Goal: Transaction & Acquisition: Obtain resource

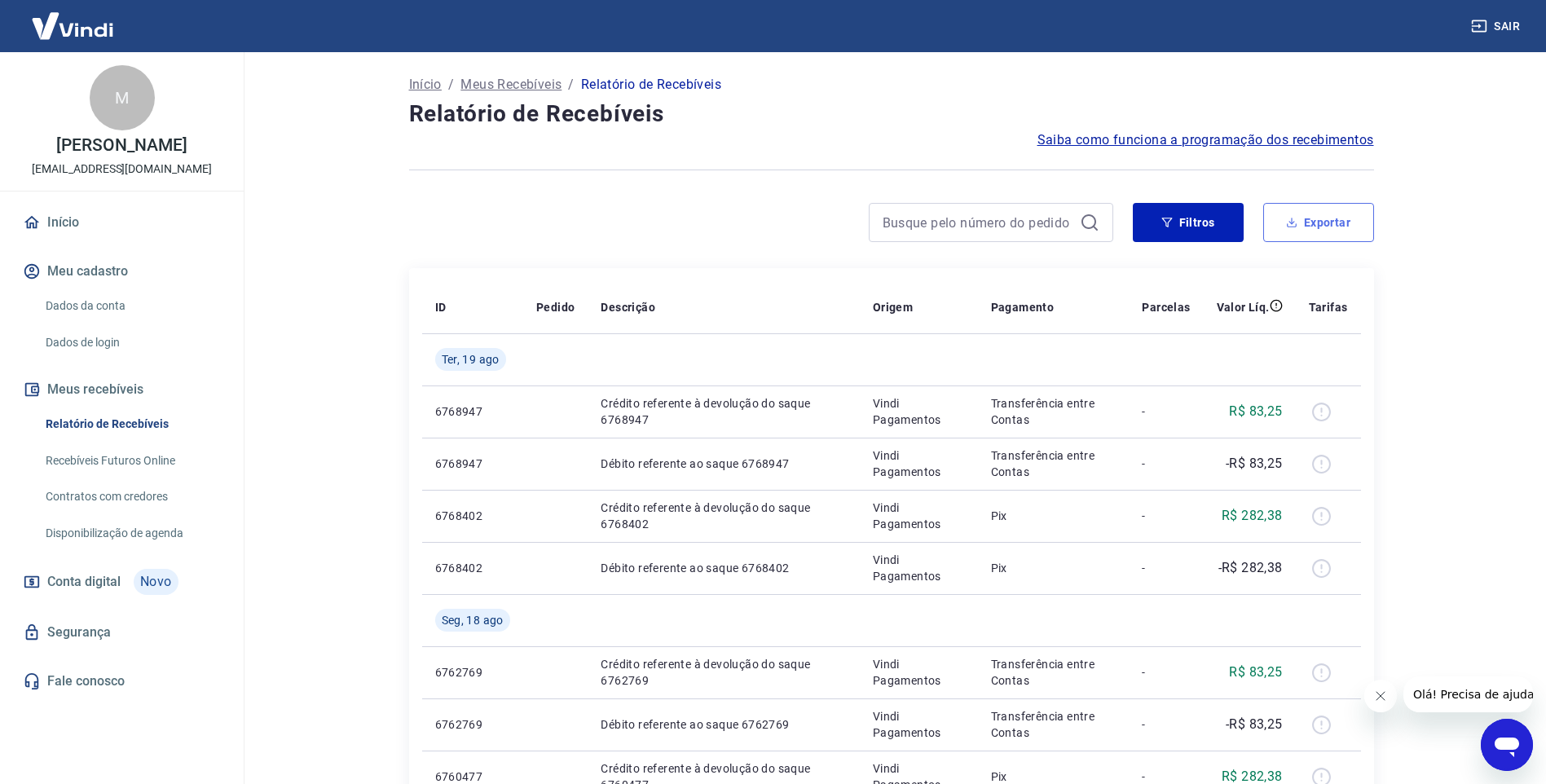
click at [1349, 213] on button "Exportar" at bounding box center [1319, 222] width 111 height 39
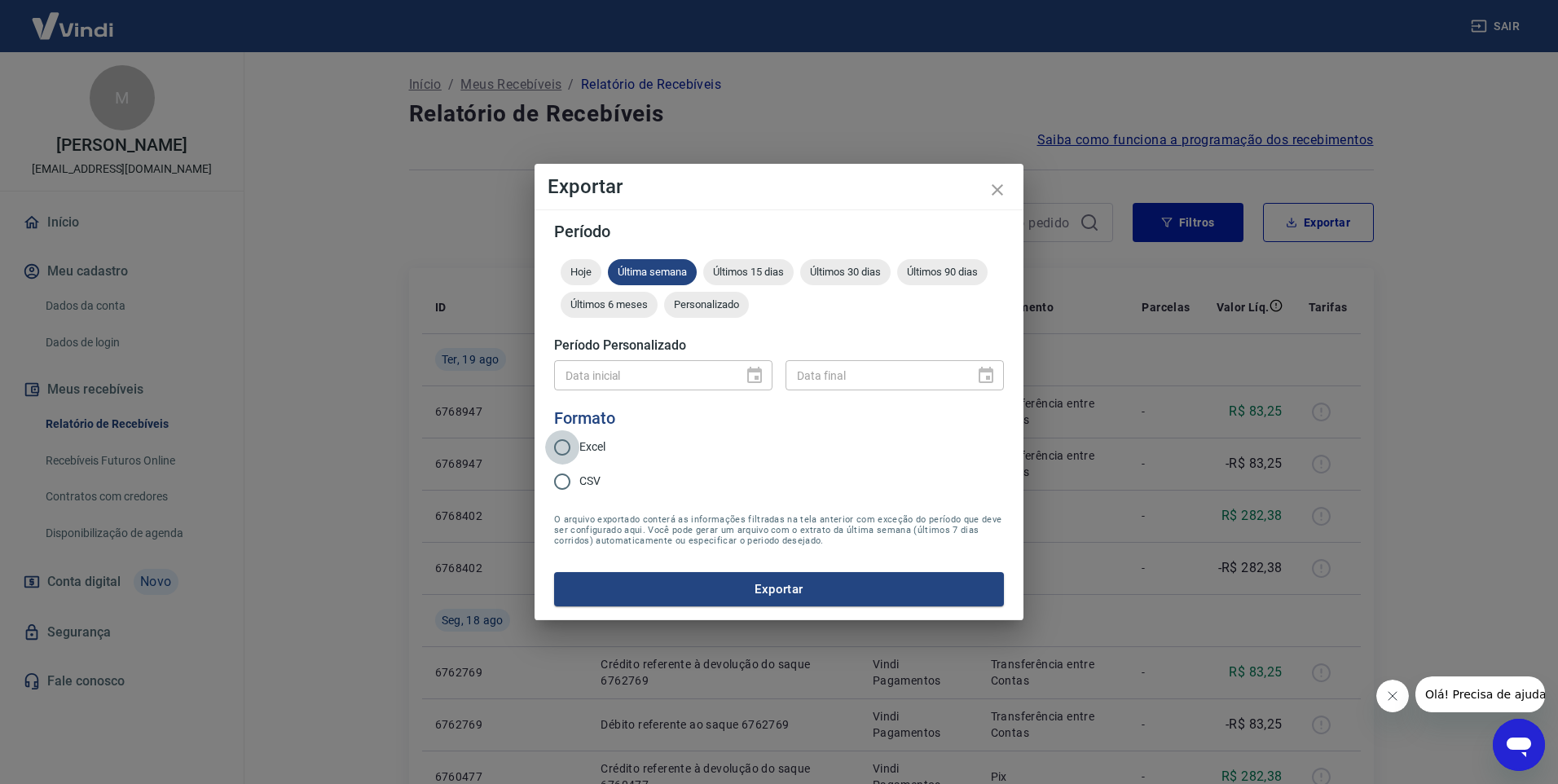
click at [569, 451] on input "Excel" at bounding box center [562, 448] width 34 height 34
radio input "true"
click at [753, 382] on div "Data inicial" at bounding box center [663, 375] width 218 height 30
click at [623, 305] on span "Últimos 6 meses" at bounding box center [609, 304] width 97 height 12
click at [747, 375] on div at bounding box center [750, 375] width 23 height 0
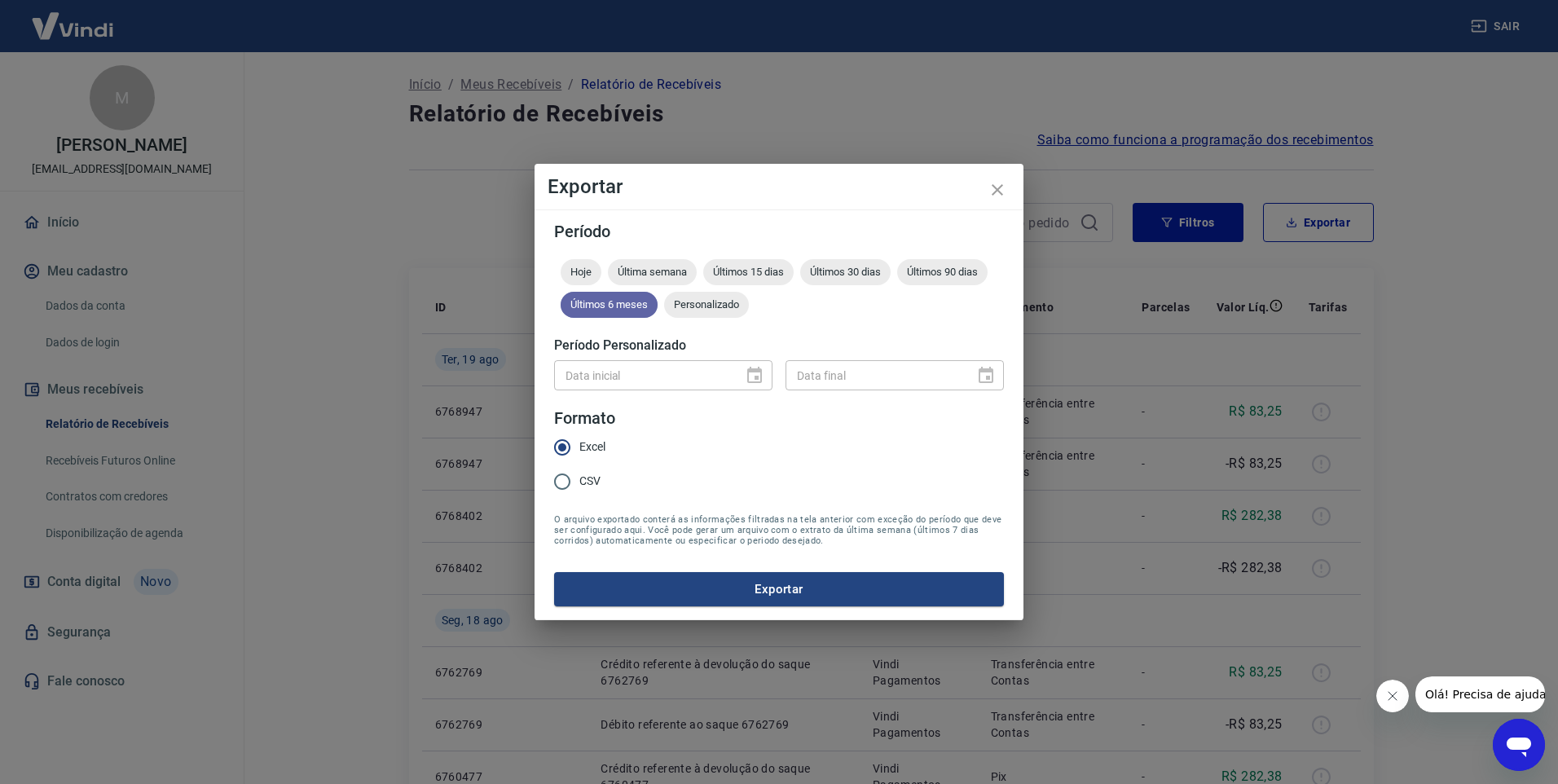
click at [620, 307] on span "Últimos 6 meses" at bounding box center [609, 304] width 97 height 12
click at [778, 593] on button "Exportar" at bounding box center [779, 589] width 450 height 34
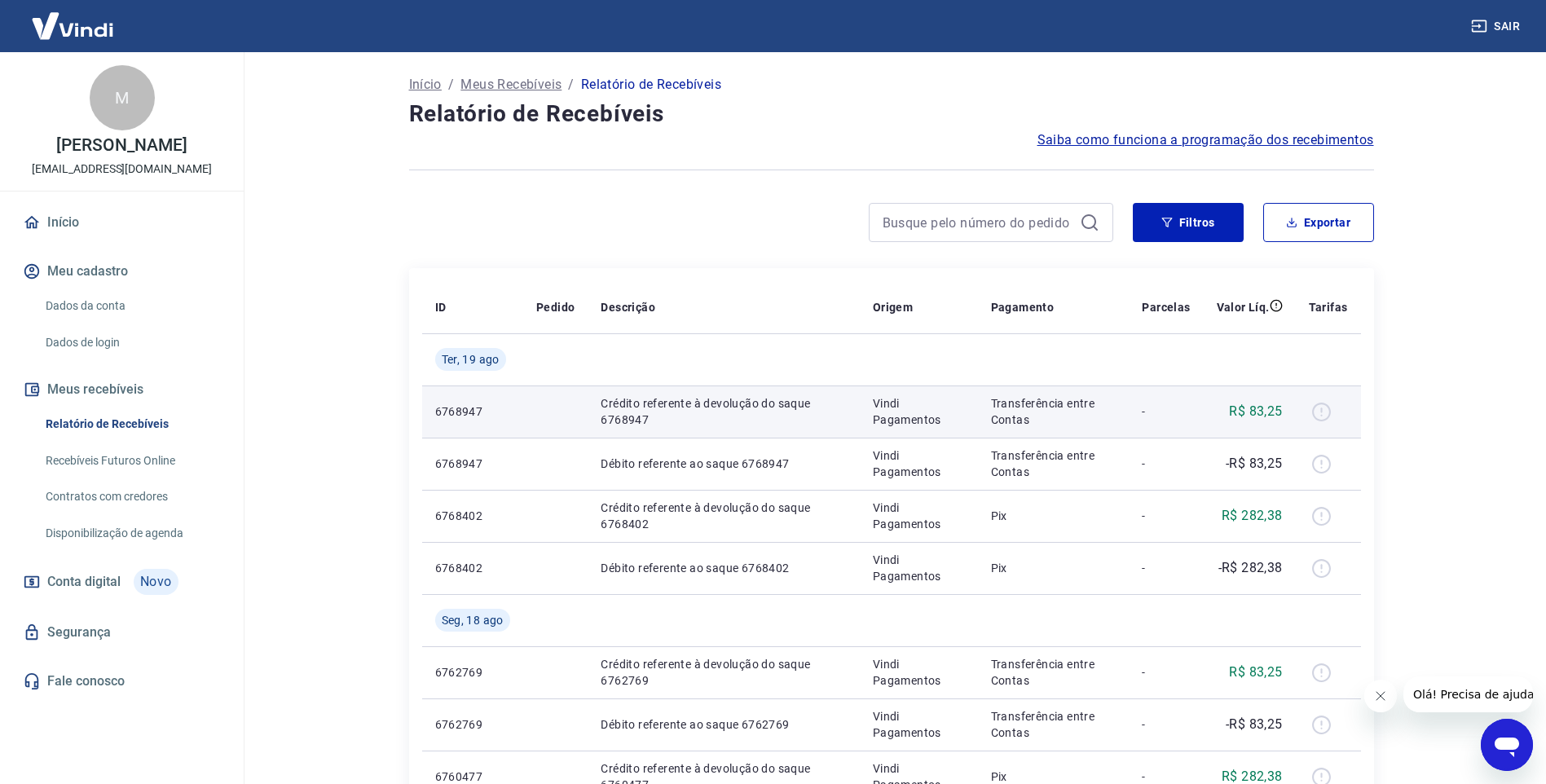
click at [1320, 408] on div at bounding box center [1329, 412] width 39 height 26
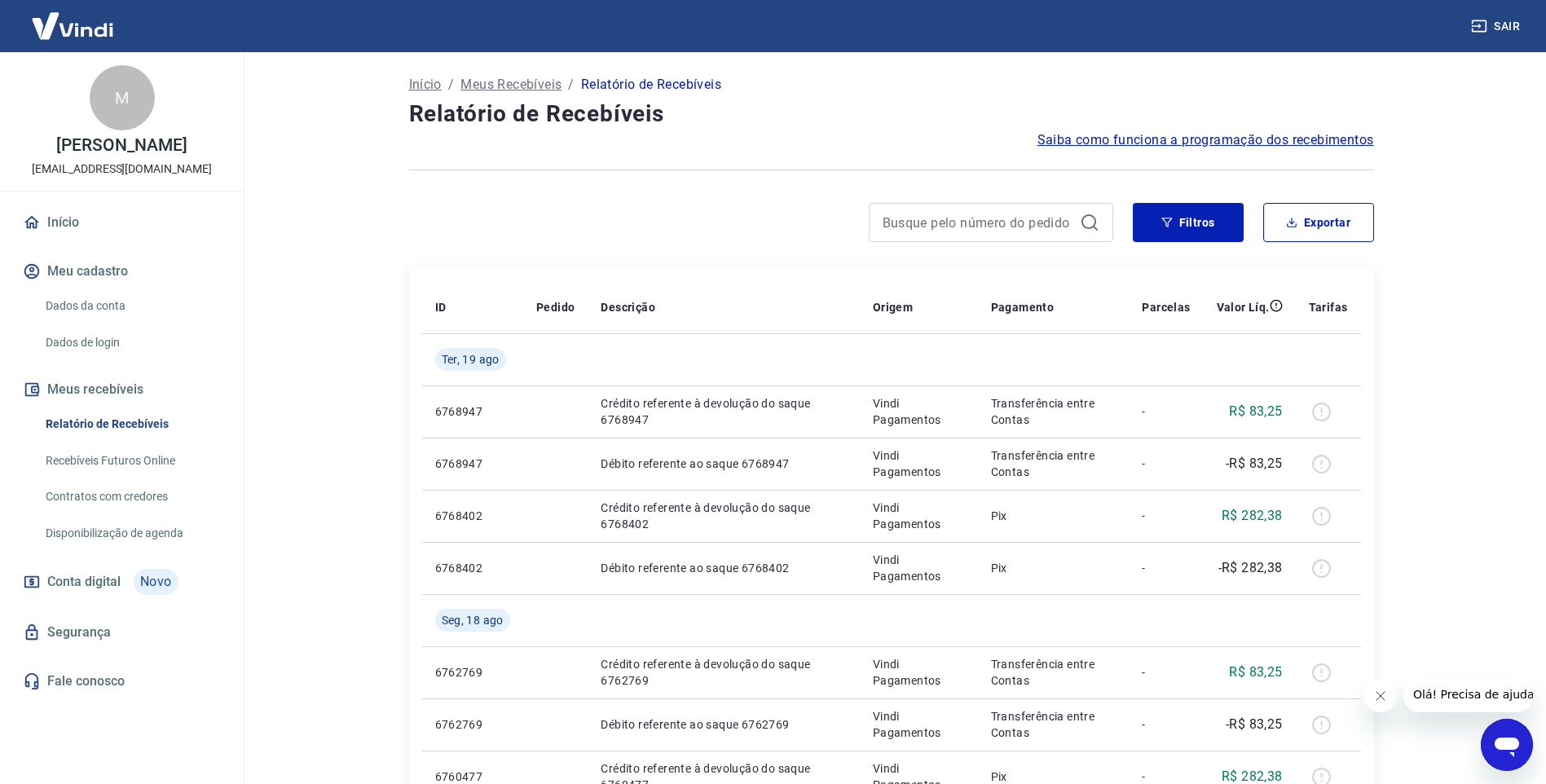
click at [171, 478] on link "Recebíveis Futuros Online" at bounding box center [132, 461] width 185 height 33
click at [1227, 142] on span "Saiba como funciona a programação dos recebimentos" at bounding box center [1206, 140] width 337 height 20
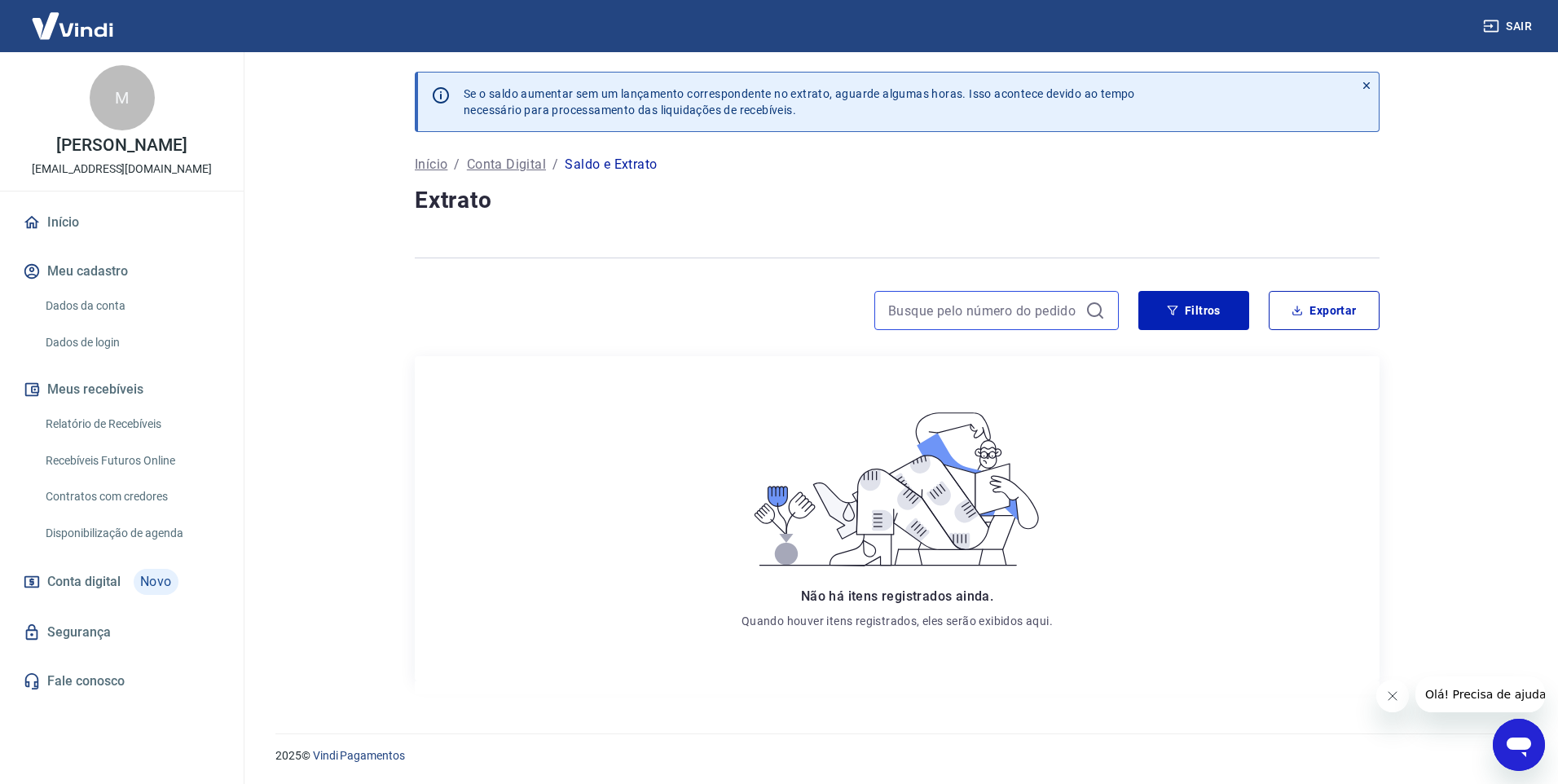
click at [984, 315] on input at bounding box center [983, 310] width 190 height 24
click at [1203, 309] on button "Filtros" at bounding box center [1194, 310] width 111 height 39
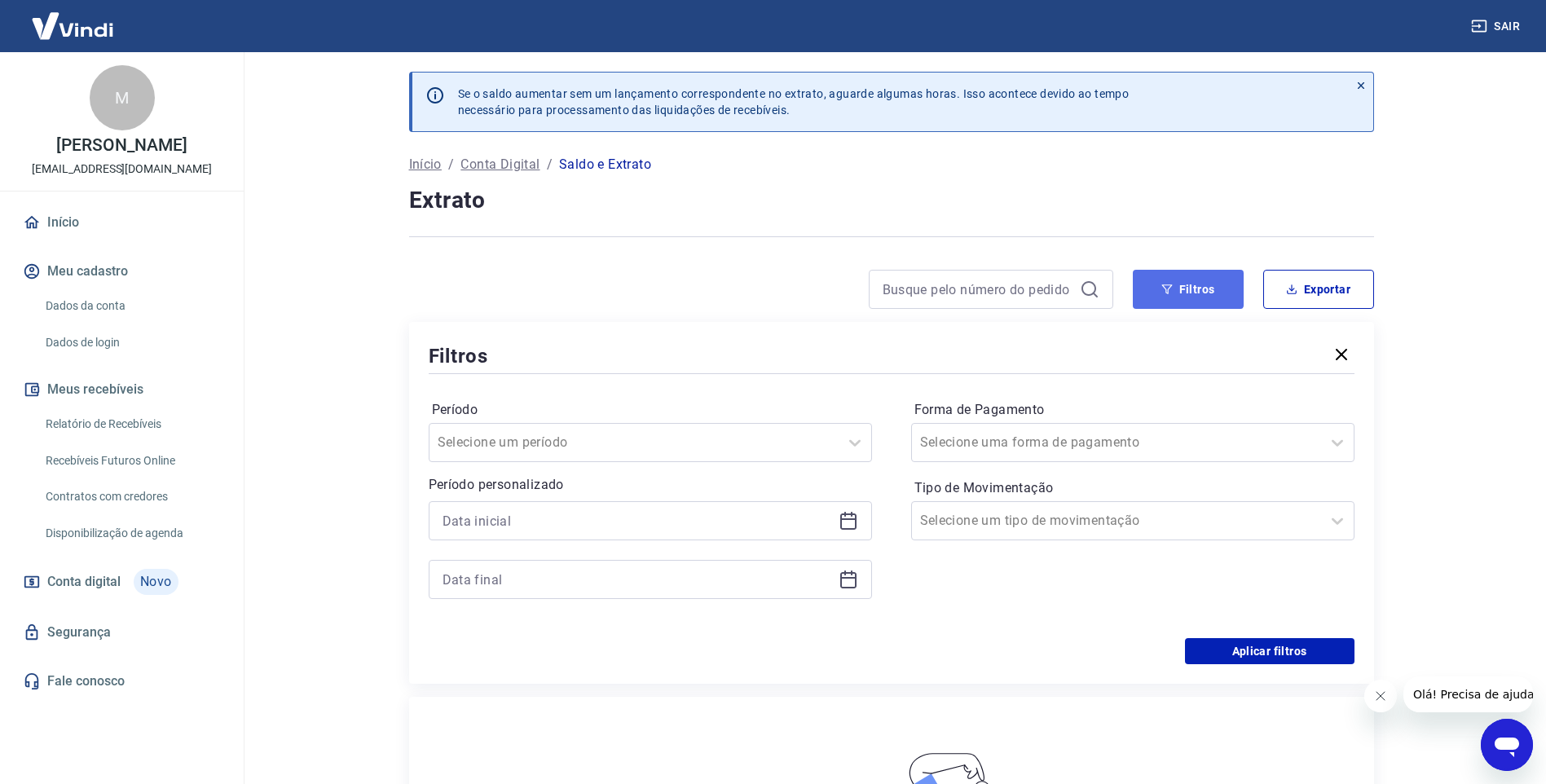
click at [1179, 290] on button "Filtros" at bounding box center [1189, 289] width 111 height 39
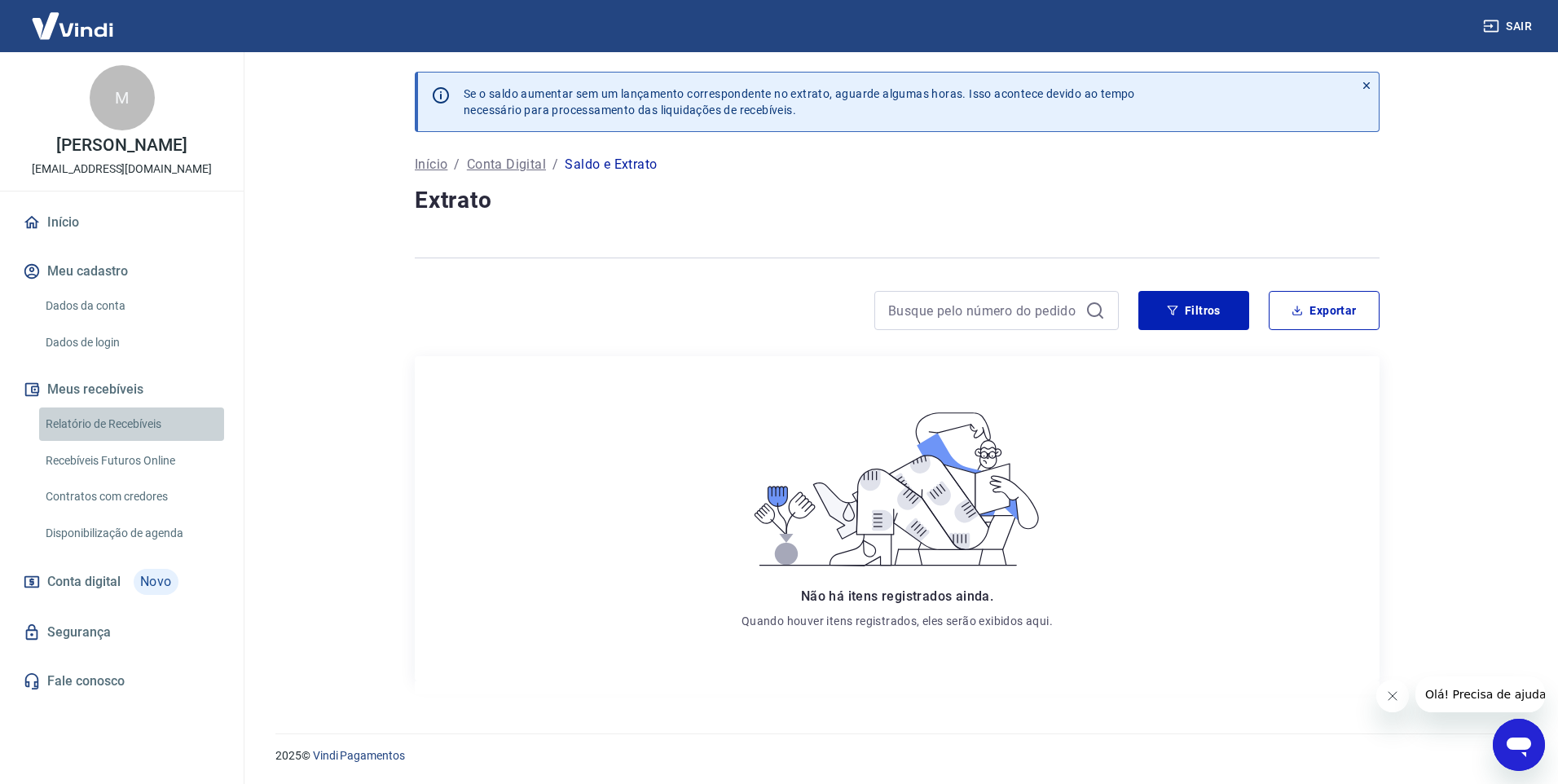
click at [127, 441] on link "Relatório de Recebíveis" at bounding box center [132, 424] width 185 height 33
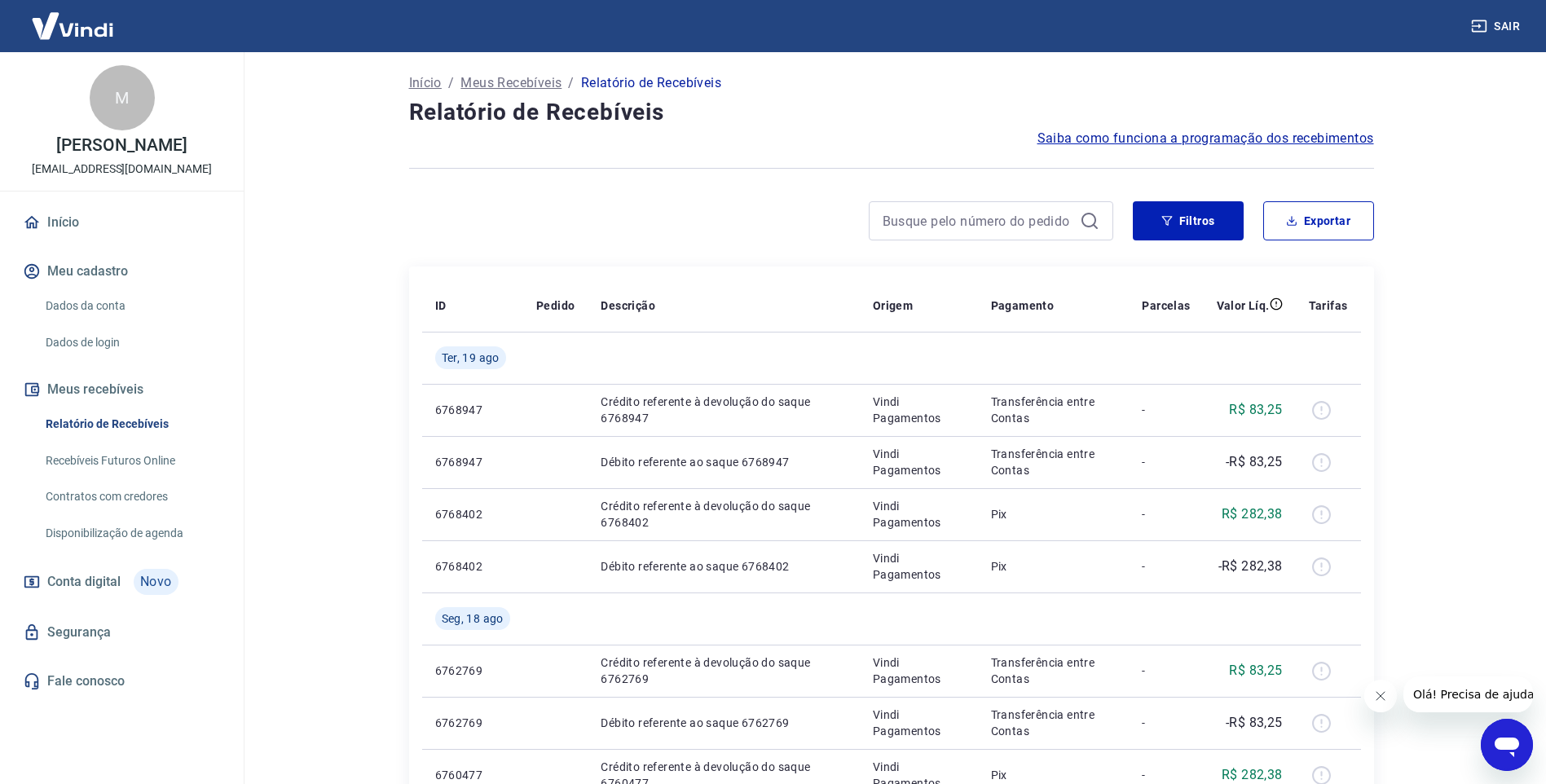
scroll to position [8, 0]
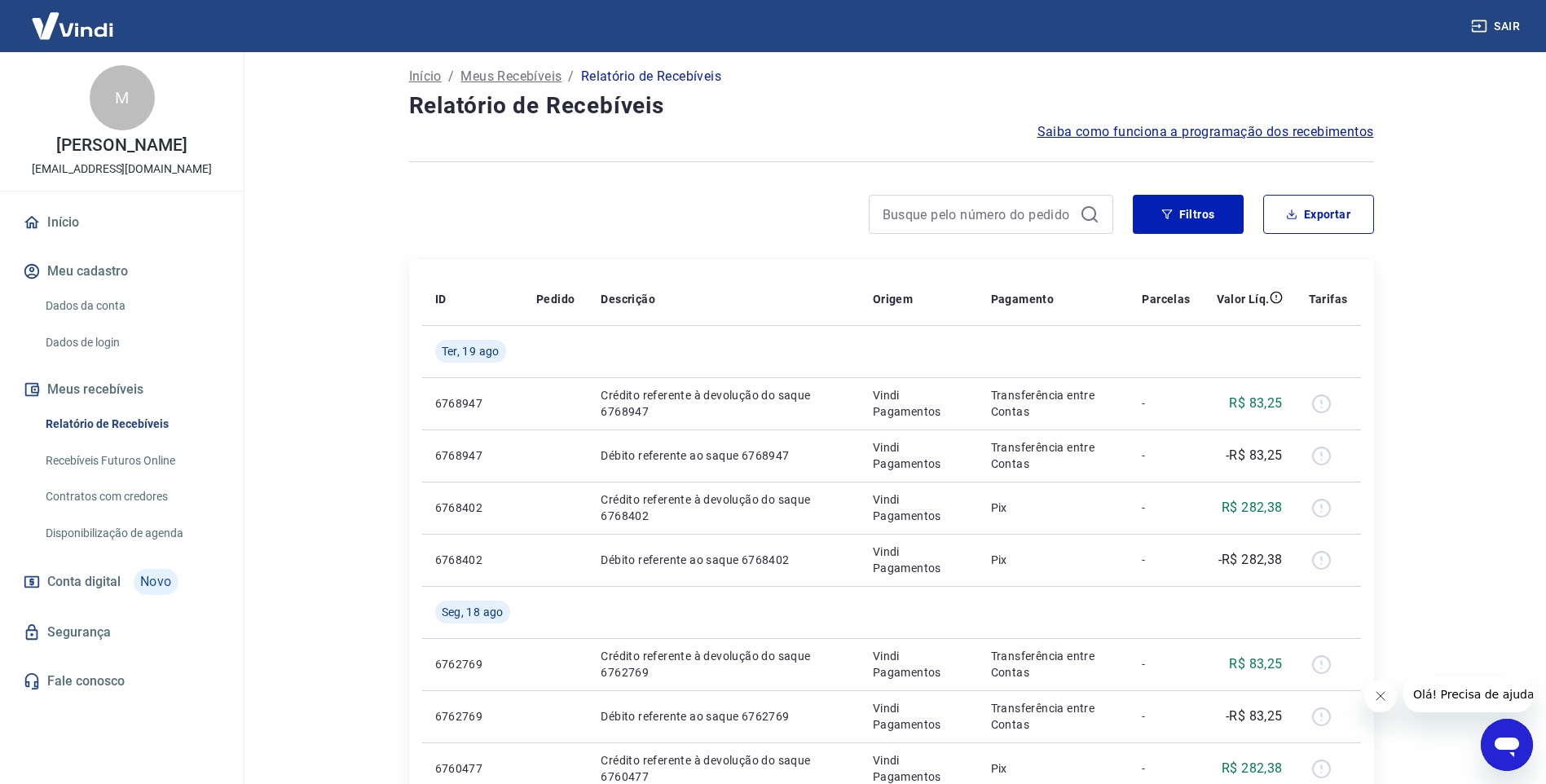
click at [1245, 128] on span "Saiba como funciona a programação dos recebimentos" at bounding box center [1206, 132] width 337 height 20
